Goal: Task Accomplishment & Management: Use online tool/utility

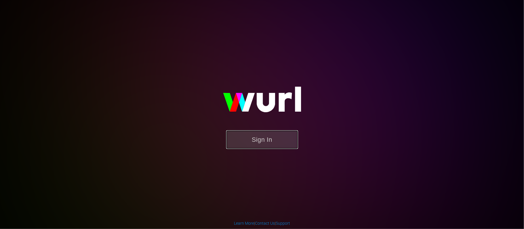
click at [259, 140] on button "Sign In" at bounding box center [262, 140] width 72 height 19
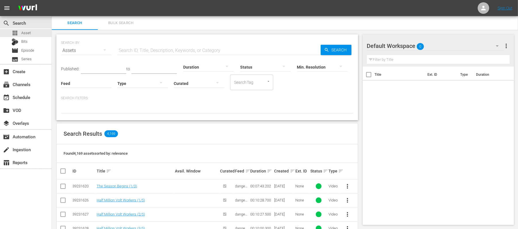
click at [90, 72] on div "Feed Feed Title" at bounding box center [86, 80] width 51 height 21
click at [93, 68] on input "text" at bounding box center [103, 69] width 45 height 9
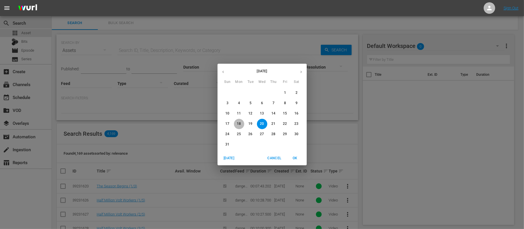
click at [239, 122] on p "18" at bounding box center [239, 124] width 4 height 5
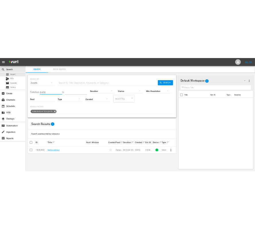
scroll to position [0, 0]
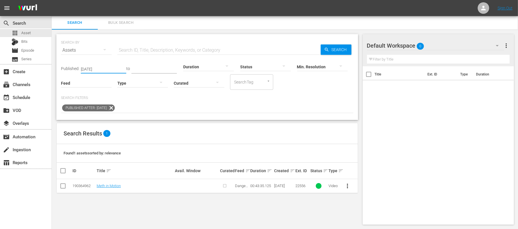
click at [104, 66] on input "[DATE]" at bounding box center [103, 69] width 45 height 9
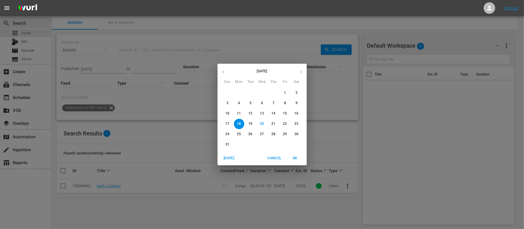
click at [228, 126] on p "17" at bounding box center [227, 124] width 4 height 5
type input "[DATE]"
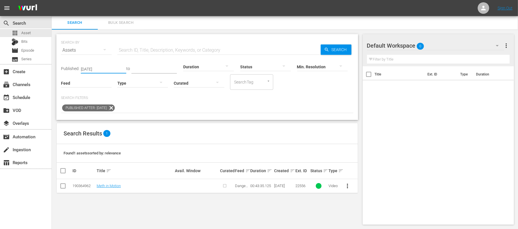
drag, startPoint x: 109, startPoint y: 67, endPoint x: 40, endPoint y: 77, distance: 69.2
click at [52, 0] on div "search Search apps Asset Bits movie Episode subtitles Series add_box Create sub…" at bounding box center [285, 0] width 466 height 0
click at [115, 107] on icon at bounding box center [111, 107] width 7 height 7
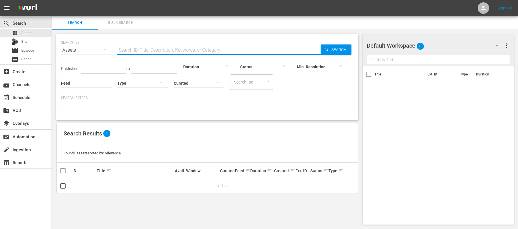
click at [149, 51] on input "text" at bounding box center [218, 50] width 203 height 14
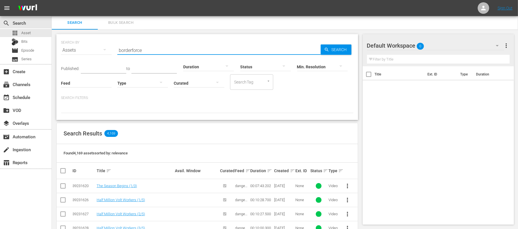
type input "borderforce"
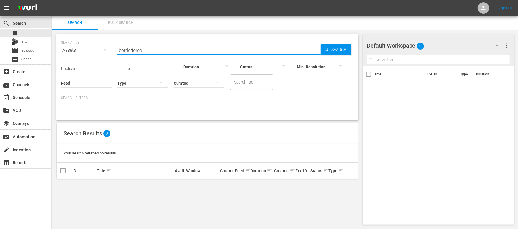
drag, startPoint x: 155, startPoint y: 53, endPoint x: 113, endPoint y: 49, distance: 41.8
click at [113, 49] on div "SEARCH BY Search By Assets Search ID, Title, Description, Keywords, or Category…" at bounding box center [207, 47] width 292 height 21
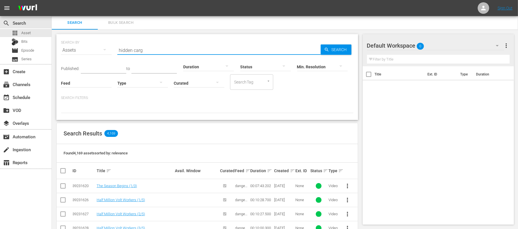
type input "hidden carg"
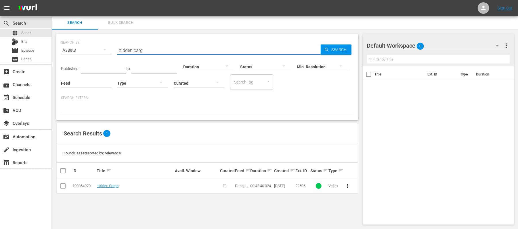
click at [62, 184] on input "checkbox" at bounding box center [63, 187] width 7 height 7
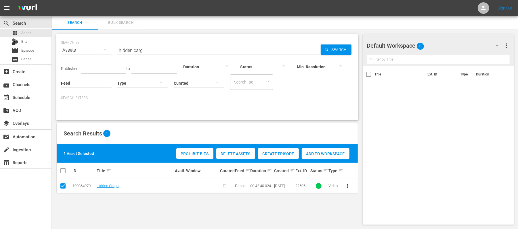
click at [277, 156] on span "Create Episode" at bounding box center [278, 154] width 41 height 5
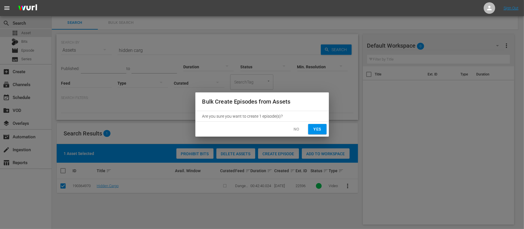
click at [314, 129] on span "Yes" at bounding box center [317, 129] width 9 height 7
checkbox input "false"
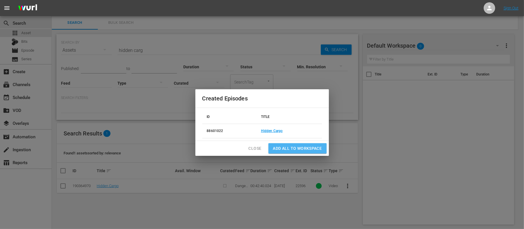
click at [304, 147] on span "Add all to Workspace" at bounding box center [297, 148] width 49 height 7
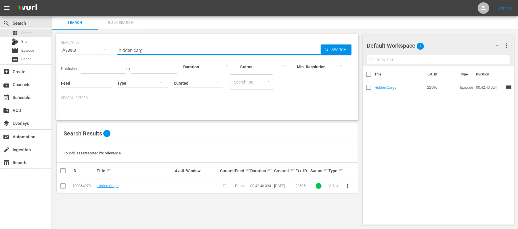
click at [137, 51] on input "hidden carg" at bounding box center [218, 50] width 203 height 14
paste input "Pills and Peril"
type input "Pills and Peril"
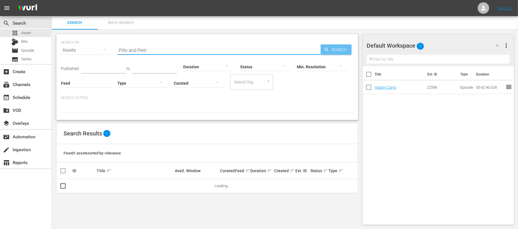
click at [341, 47] on span "Search" at bounding box center [340, 50] width 22 height 10
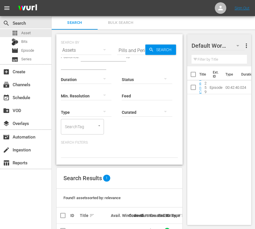
click at [61, 229] on input "checkbox" at bounding box center [63, 232] width 7 height 7
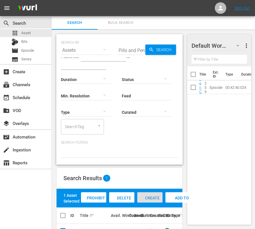
click at [155, 196] on span "Create Episode" at bounding box center [150, 204] width 21 height 16
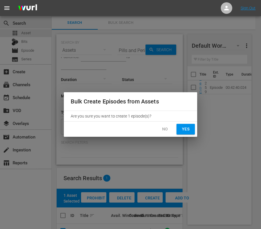
click at [185, 129] on span "Yes" at bounding box center [185, 129] width 9 height 7
checkbox input "false"
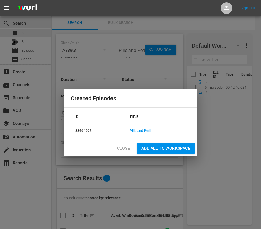
click at [156, 147] on span "Add all to Workspace" at bounding box center [165, 148] width 49 height 7
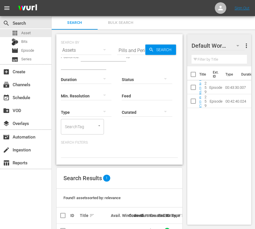
scroll to position [0, 0]
click at [106, 62] on input "text" at bounding box center [83, 66] width 45 height 9
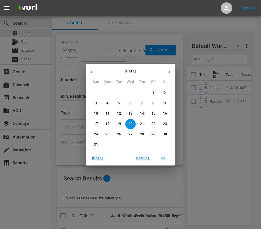
click at [130, 54] on div "[DATE] Sun Mon Tue Wed Thu Fri Sat 27 28 29 30 31 1 2 3 4 5 6 7 8 9 10 11 12 13…" at bounding box center [130, 114] width 261 height 229
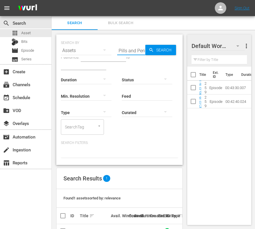
click at [133, 50] on input "Pills and Peril" at bounding box center [131, 51] width 28 height 14
paste input "Smuggler's Tricks"
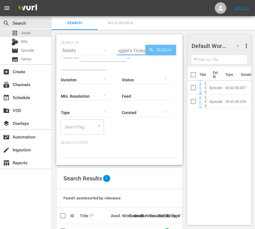
type input "Smuggler's Tricks"
click at [163, 50] on span "Search" at bounding box center [165, 50] width 22 height 10
click at [63, 229] on input "checkbox" at bounding box center [63, 232] width 7 height 7
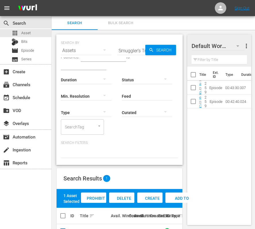
click at [151, 193] on div "Create Episode" at bounding box center [149, 204] width 25 height 22
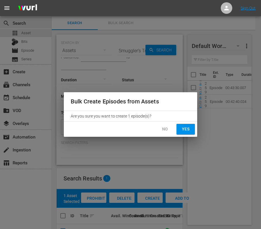
click at [184, 130] on span "Yes" at bounding box center [185, 129] width 9 height 7
checkbox input "false"
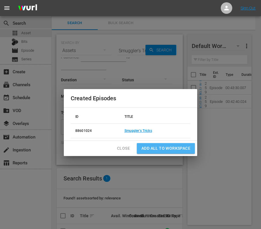
click at [171, 147] on span "Add all to Workspace" at bounding box center [165, 148] width 49 height 7
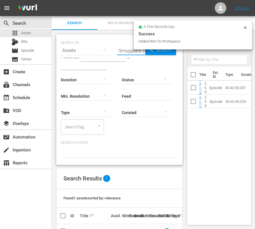
click at [133, 51] on input "Smuggler's Tricks" at bounding box center [131, 51] width 28 height 14
paste input "Crossing Deception"
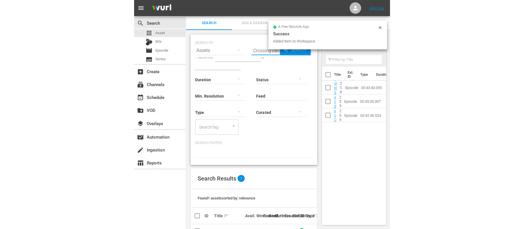
scroll to position [0, 15]
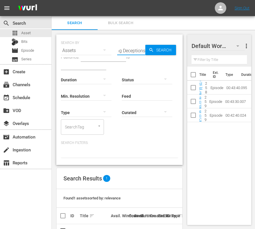
type input "Crossing Deceptions"
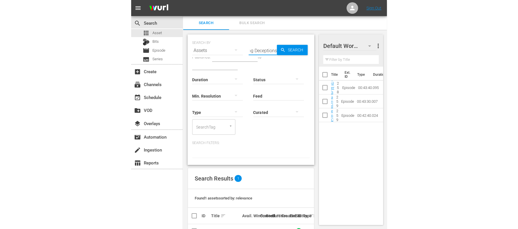
scroll to position [0, 0]
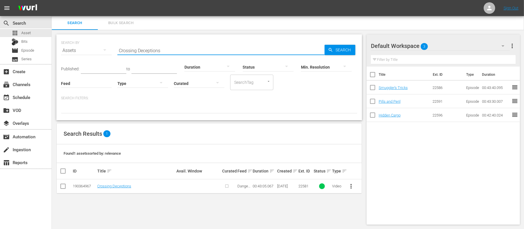
click at [62, 187] on input "checkbox" at bounding box center [63, 187] width 7 height 7
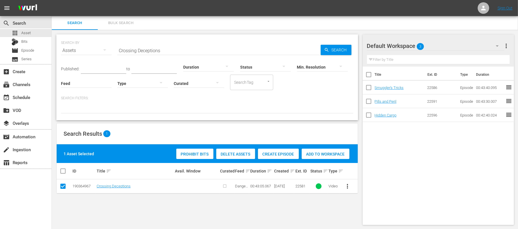
click at [280, 150] on div "Create Episode" at bounding box center [278, 154] width 41 height 11
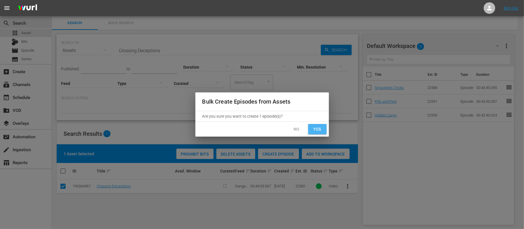
click at [315, 131] on span "Yes" at bounding box center [317, 129] width 9 height 7
checkbox input "false"
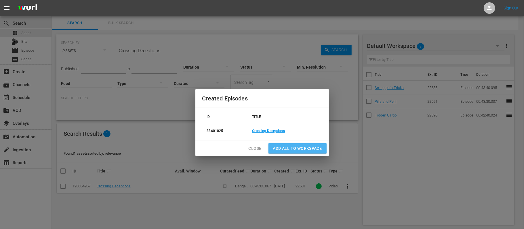
drag, startPoint x: 292, startPoint y: 148, endPoint x: 288, endPoint y: 150, distance: 4.6
click at [288, 150] on span "Add all to Workspace" at bounding box center [297, 148] width 49 height 7
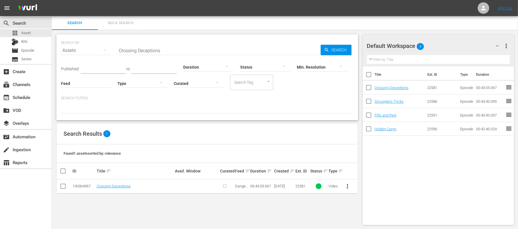
click at [174, 52] on input "Crossing Deceptions" at bounding box center [218, 51] width 203 height 14
paste input "Trouble on the Bridges"
type input "Trouble on the Bridges"
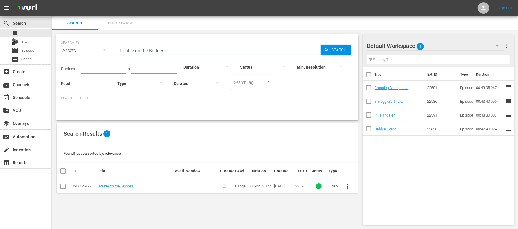
click at [64, 189] on input "checkbox" at bounding box center [63, 187] width 7 height 7
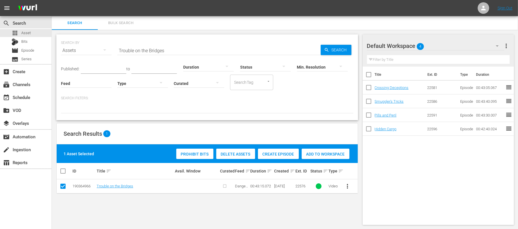
click at [275, 153] on span "Create Episode" at bounding box center [278, 154] width 41 height 5
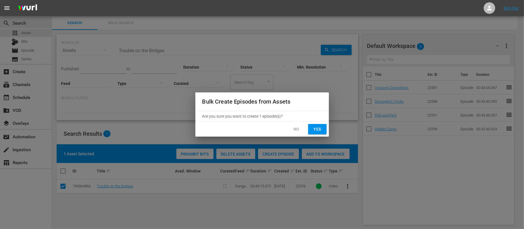
click at [315, 130] on span "Yes" at bounding box center [317, 129] width 9 height 7
checkbox input "false"
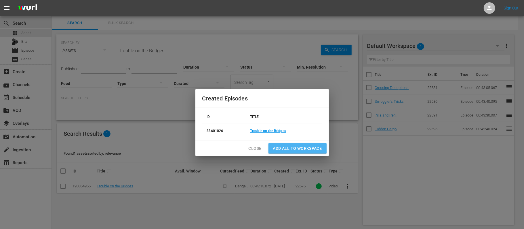
click at [290, 149] on span "Add all to Workspace" at bounding box center [297, 148] width 49 height 7
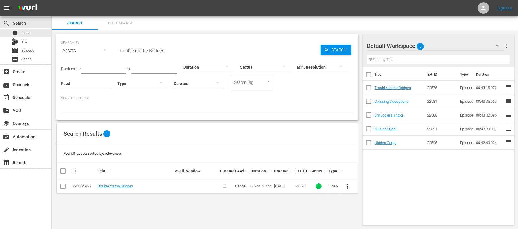
click at [144, 50] on input "Trouble on the Bridges" at bounding box center [218, 51] width 203 height 14
paste input "Border Chaos"
type input "Border Chaos"
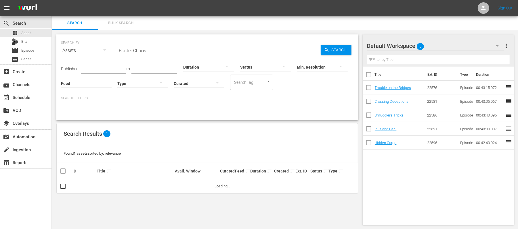
click at [335, 53] on div "Min. Resolution" at bounding box center [322, 63] width 51 height 21
click at [65, 185] on input "checkbox" at bounding box center [63, 187] width 7 height 7
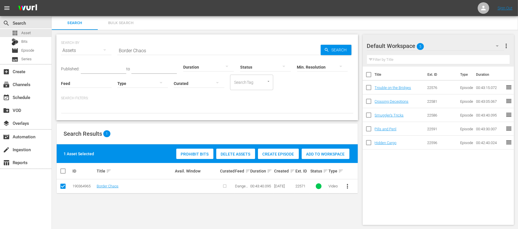
click at [269, 154] on span "Create Episode" at bounding box center [278, 154] width 41 height 5
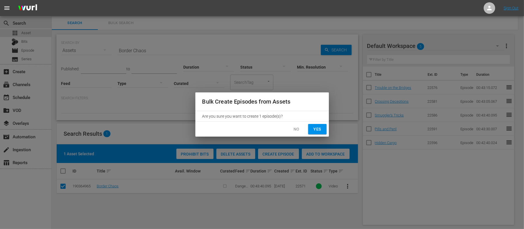
click at [313, 129] on span "Yes" at bounding box center [317, 129] width 9 height 7
checkbox input "false"
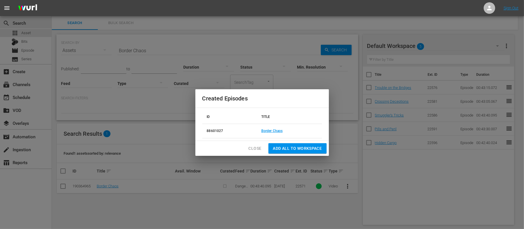
click at [227, 136] on td "88601027" at bounding box center [229, 131] width 54 height 14
click at [289, 152] on span "Add all to Workspace" at bounding box center [297, 148] width 49 height 7
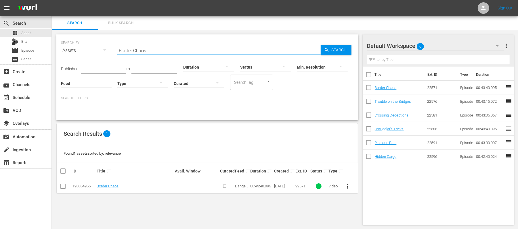
click at [165, 52] on input "Border Chaos" at bounding box center [218, 51] width 203 height 14
paste input "Smugglers and Safekeepers"
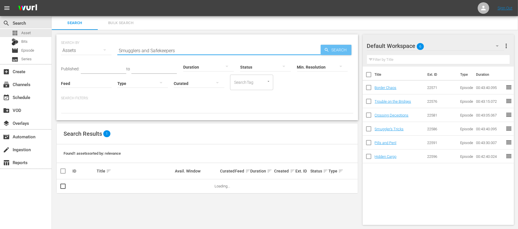
type input "Smugglers and Safekeepers"
click at [332, 49] on span "Search" at bounding box center [340, 50] width 22 height 10
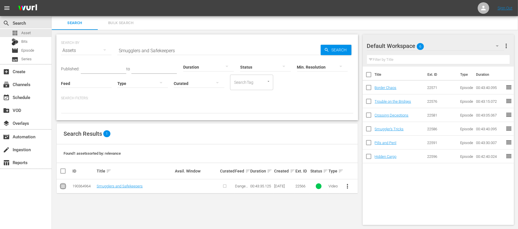
click at [63, 187] on input "checkbox" at bounding box center [63, 187] width 7 height 7
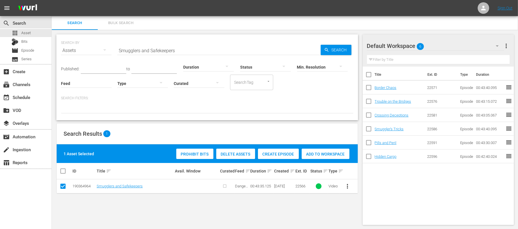
click at [271, 155] on span "Create Episode" at bounding box center [278, 154] width 41 height 5
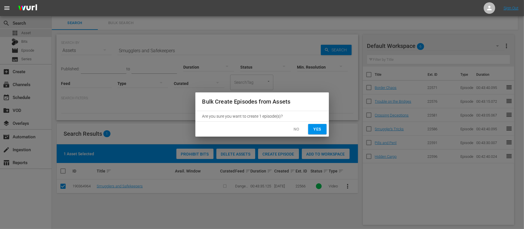
click at [316, 130] on span "Yes" at bounding box center [317, 129] width 9 height 7
checkbox input "false"
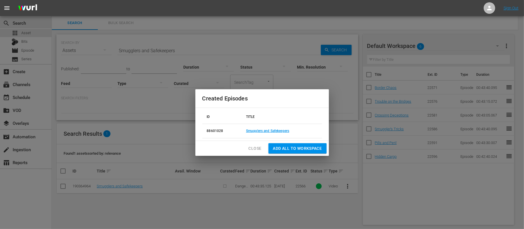
click at [300, 148] on span "Add all to Workspace" at bounding box center [297, 148] width 49 height 7
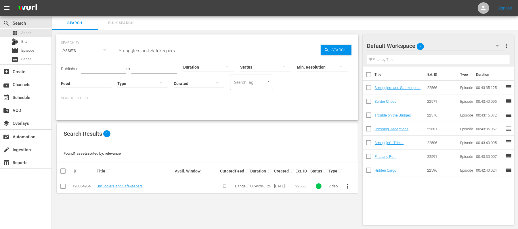
click at [180, 50] on input "Smugglers and Safekeepers" at bounding box center [218, 51] width 203 height 14
paste input "ecrets in the Shipment"
type input "Secrets in the Shipment"
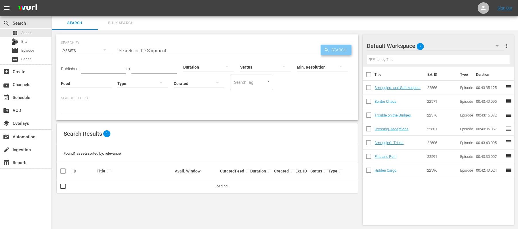
click at [334, 49] on span "Search" at bounding box center [340, 50] width 22 height 10
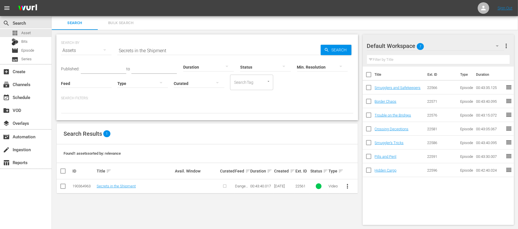
click at [61, 186] on input "checkbox" at bounding box center [63, 187] width 7 height 7
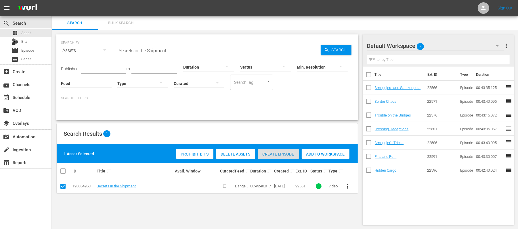
click at [279, 151] on div "Create Episode" at bounding box center [278, 154] width 41 height 11
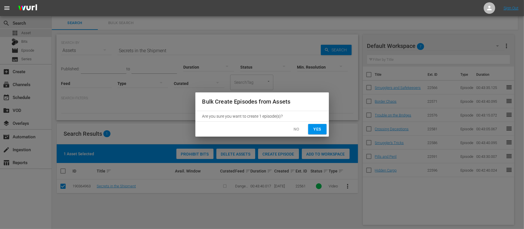
click at [321, 128] on button "Yes" at bounding box center [317, 129] width 18 height 11
checkbox input "false"
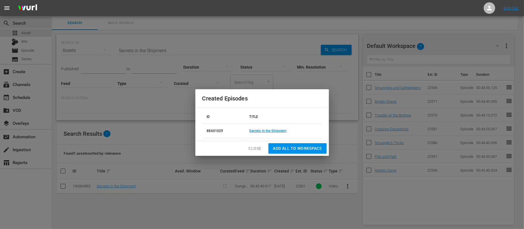
click at [223, 121] on th "ID" at bounding box center [223, 117] width 43 height 14
click at [279, 150] on span "Add all to Workspace" at bounding box center [297, 148] width 49 height 7
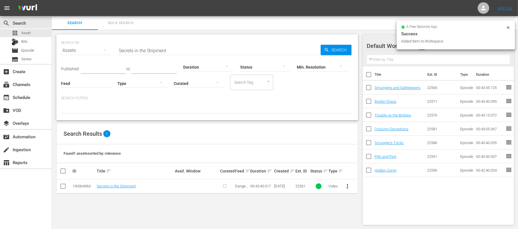
click at [185, 49] on input "Secrets in the Shipment" at bounding box center [218, 51] width 203 height 14
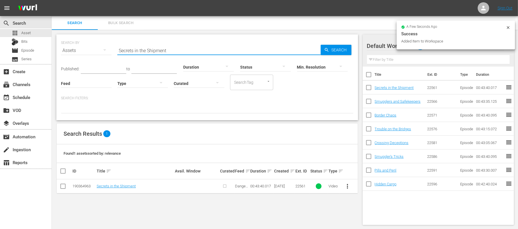
paste input "Meth in Motion"
type input "Meth in Motion"
click at [331, 53] on div "Min. Resolution" at bounding box center [322, 63] width 51 height 21
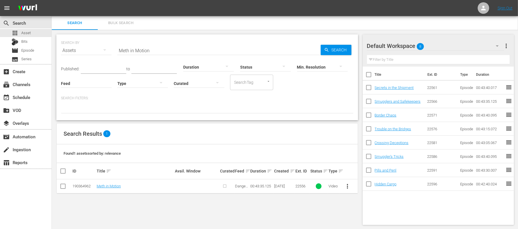
click at [61, 186] on input "checkbox" at bounding box center [63, 187] width 7 height 7
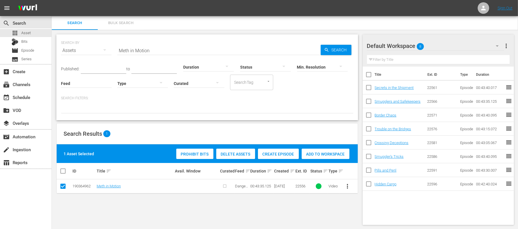
click at [279, 156] on span "Create Episode" at bounding box center [278, 154] width 41 height 5
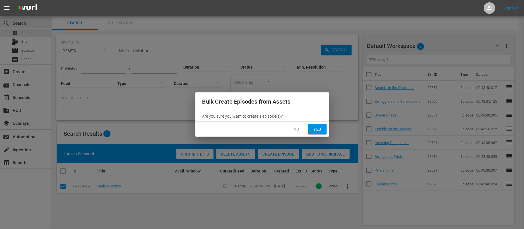
click at [314, 131] on span "Yes" at bounding box center [317, 129] width 9 height 7
checkbox input "false"
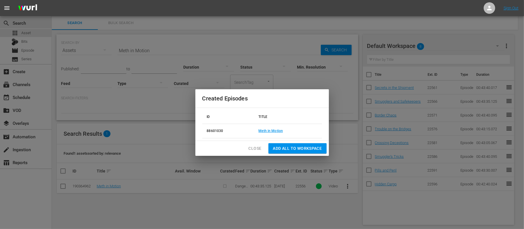
click at [297, 145] on span "Add all to Workspace" at bounding box center [297, 148] width 49 height 7
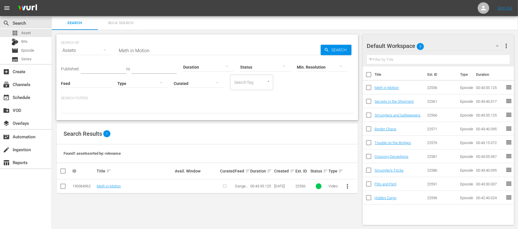
click at [154, 51] on input "Meth in Motion" at bounding box center [218, 51] width 203 height 14
paste input "The Pandemic Patrol"
type input "The Pandemic Patrol"
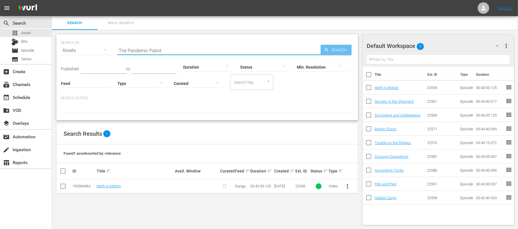
click at [337, 47] on span "Search" at bounding box center [340, 50] width 22 height 10
click at [65, 186] on input "checkbox" at bounding box center [63, 187] width 7 height 7
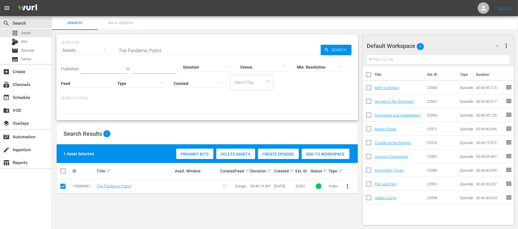
click at [285, 153] on span "Create Episode" at bounding box center [278, 154] width 41 height 5
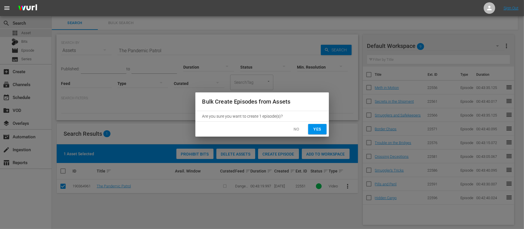
click at [314, 128] on span "Yes" at bounding box center [317, 129] width 9 height 7
checkbox input "false"
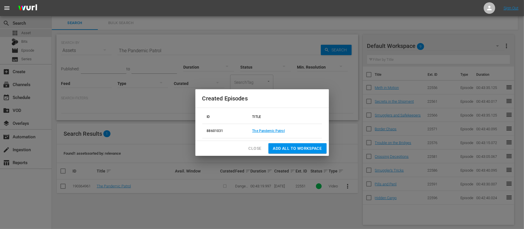
click at [281, 151] on span "Add all to Workspace" at bounding box center [297, 148] width 49 height 7
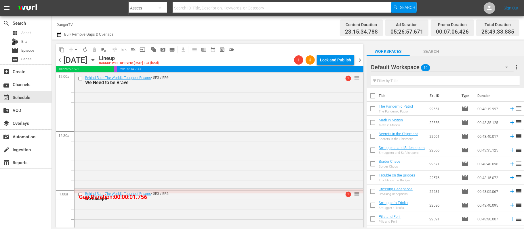
click at [96, 60] on icon "button" at bounding box center [93, 60] width 6 height 6
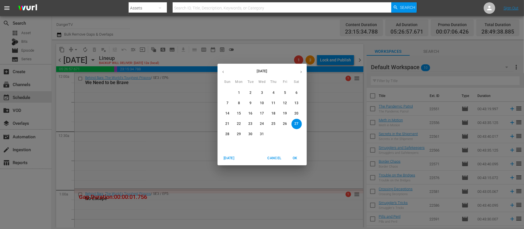
click at [238, 100] on button "8" at bounding box center [239, 103] width 10 height 10
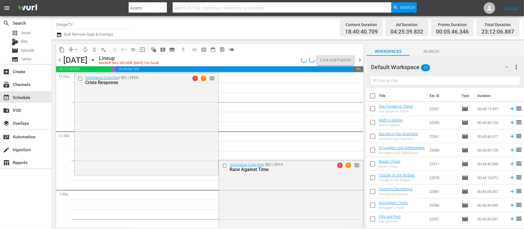
click at [96, 60] on icon "button" at bounding box center [93, 60] width 6 height 6
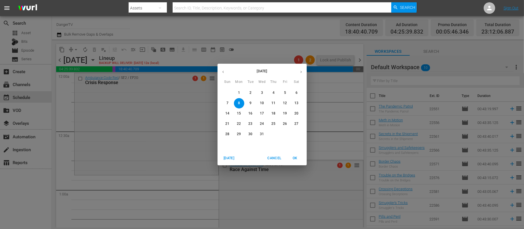
click at [245, 89] on div "2" at bounding box center [251, 93] width 12 height 10
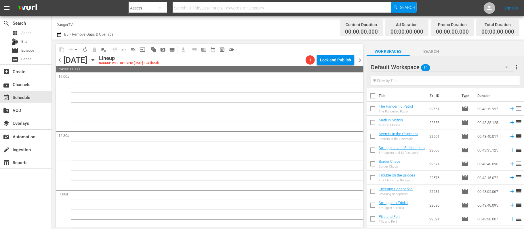
click at [370, 98] on input "checkbox" at bounding box center [372, 97] width 12 height 12
checkbox input "true"
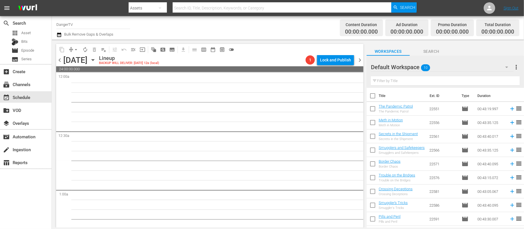
checkbox input "true"
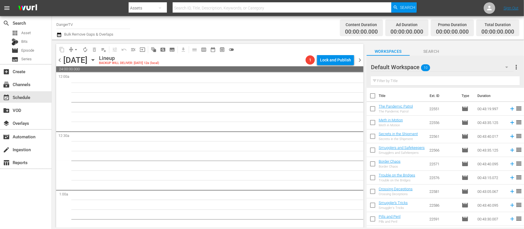
checkbox input "true"
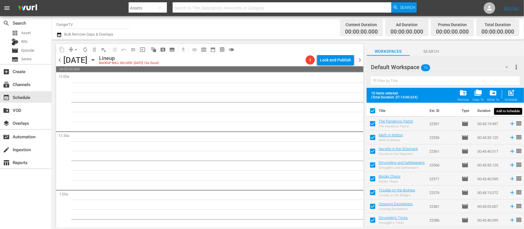
click at [512, 93] on span "post_add" at bounding box center [511, 93] width 8 height 8
checkbox input "false"
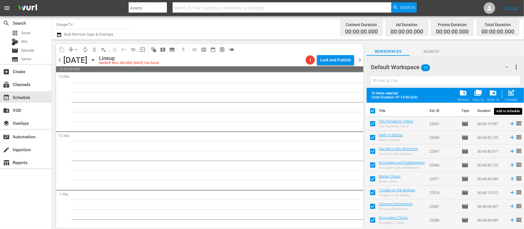
checkbox input "false"
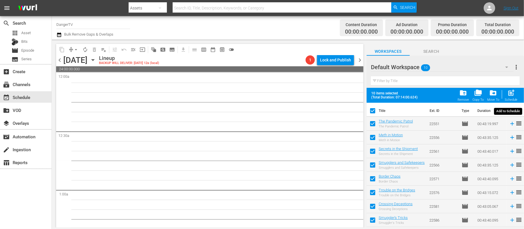
checkbox input "false"
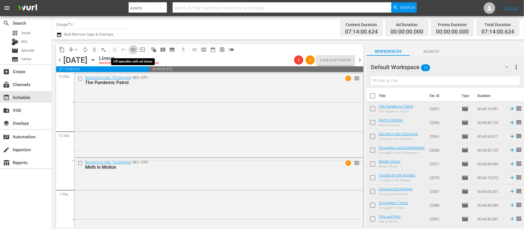
click at [133, 49] on span "menu_open" at bounding box center [133, 50] width 6 height 6
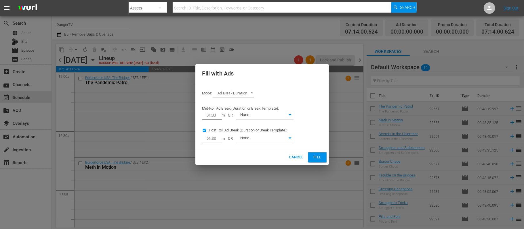
click at [311, 159] on button "Fill" at bounding box center [317, 158] width 18 height 10
